Goal: Information Seeking & Learning: Learn about a topic

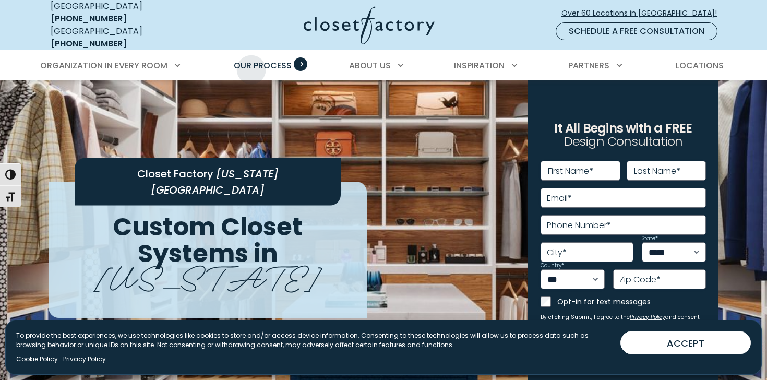
click at [251, 62] on span "Our Process" at bounding box center [263, 65] width 58 height 12
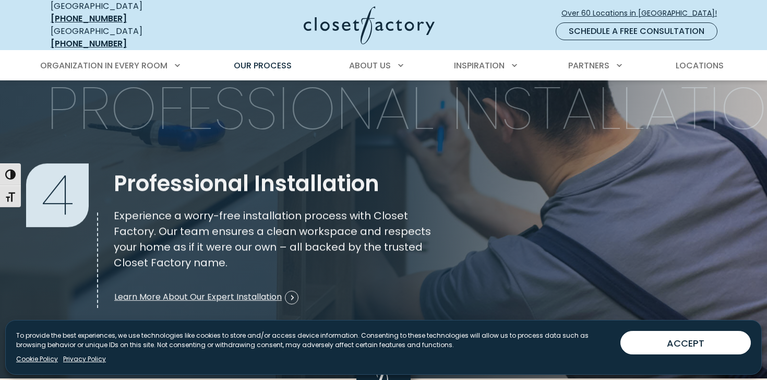
scroll to position [1478, 0]
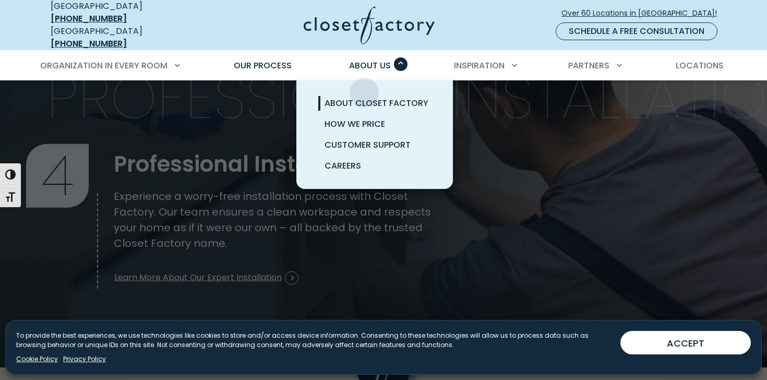
click at [364, 93] on link "About Closet Factory" at bounding box center [387, 103] width 157 height 21
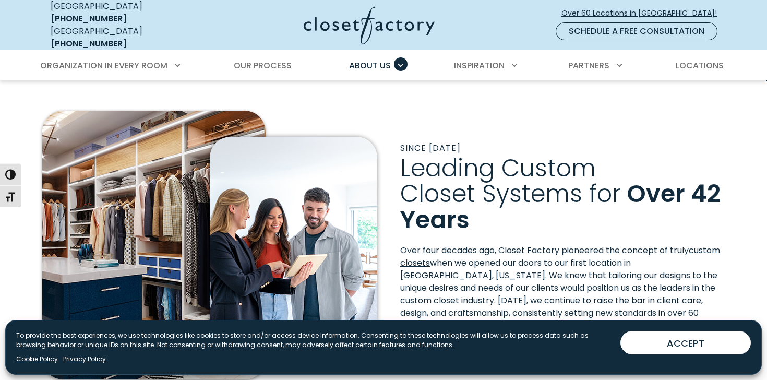
scroll to position [190, 0]
